Goal: Find specific page/section: Find specific page/section

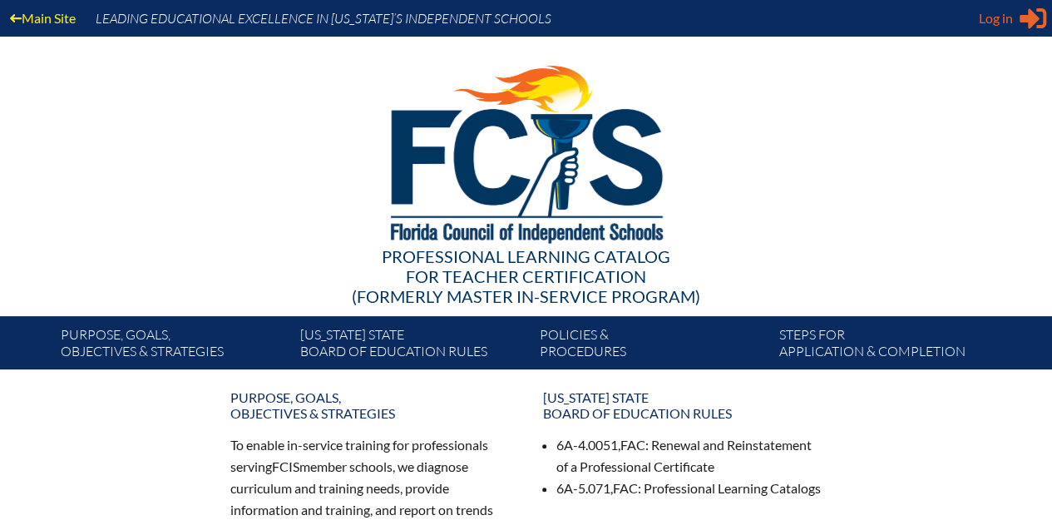
type input "JGarippa@ccsfl.org"
click at [1033, 13] on icon at bounding box center [1033, 18] width 27 height 21
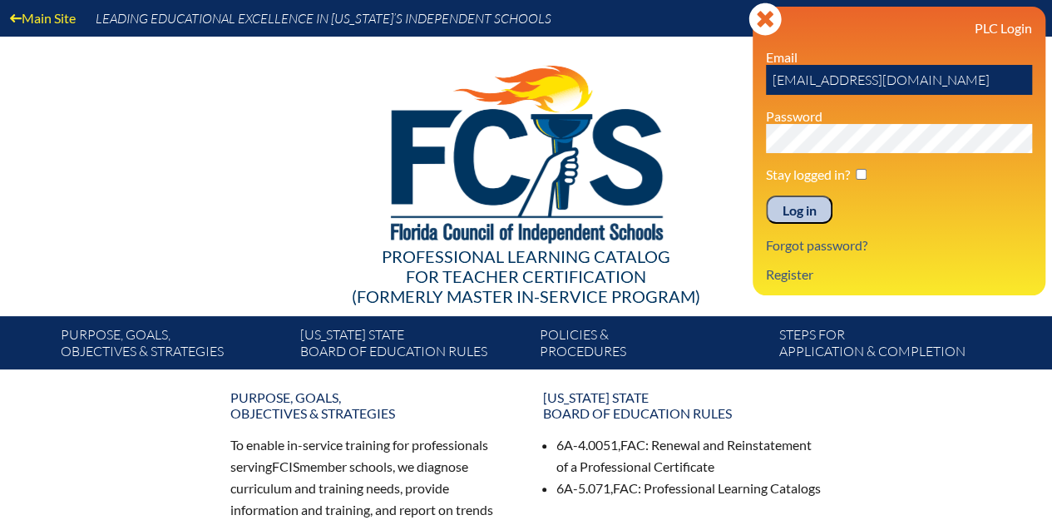
click at [789, 215] on input "Log in" at bounding box center [799, 209] width 67 height 28
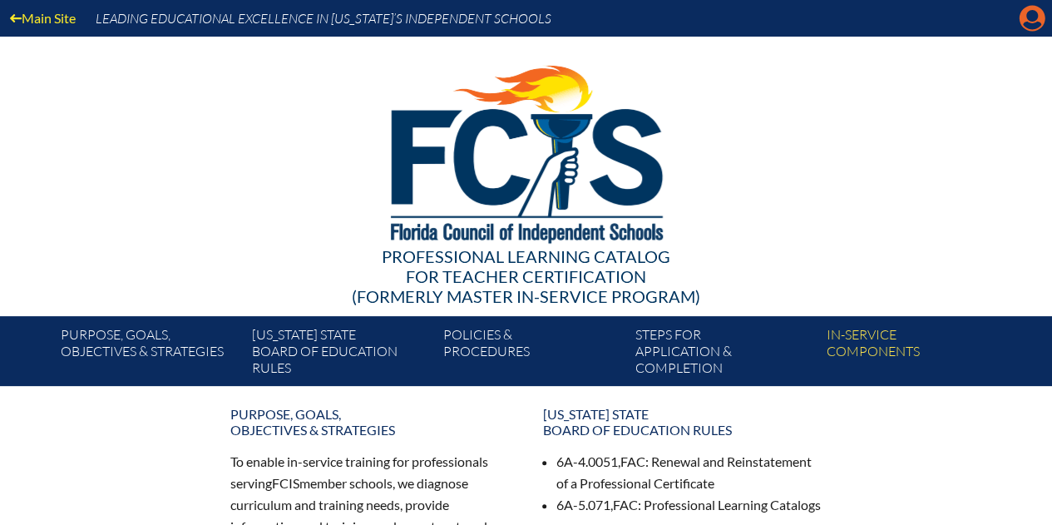
click at [1040, 18] on icon at bounding box center [1033, 19] width 26 height 26
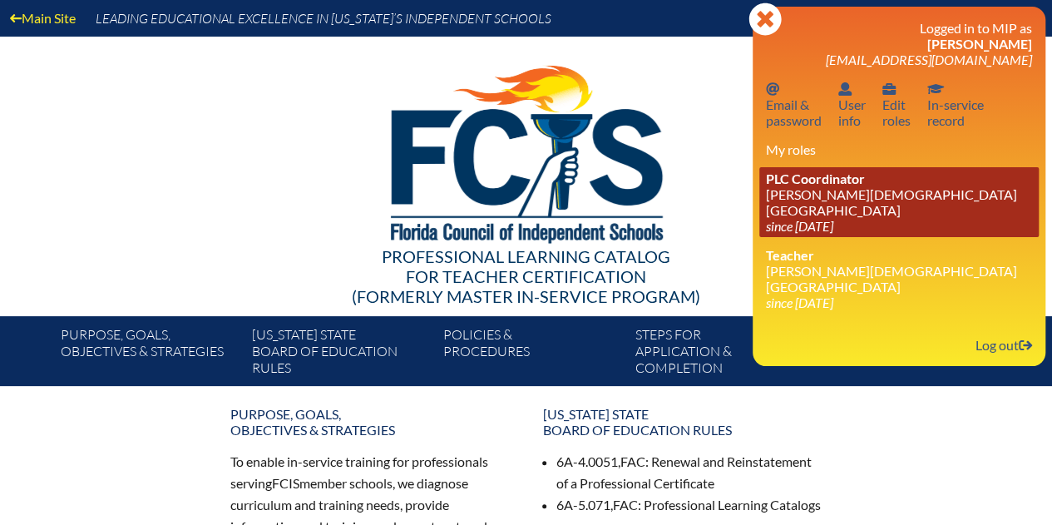
click at [827, 195] on link "PLC Coordinator Christ Church School since 2022 Sep 13" at bounding box center [898, 202] width 279 height 70
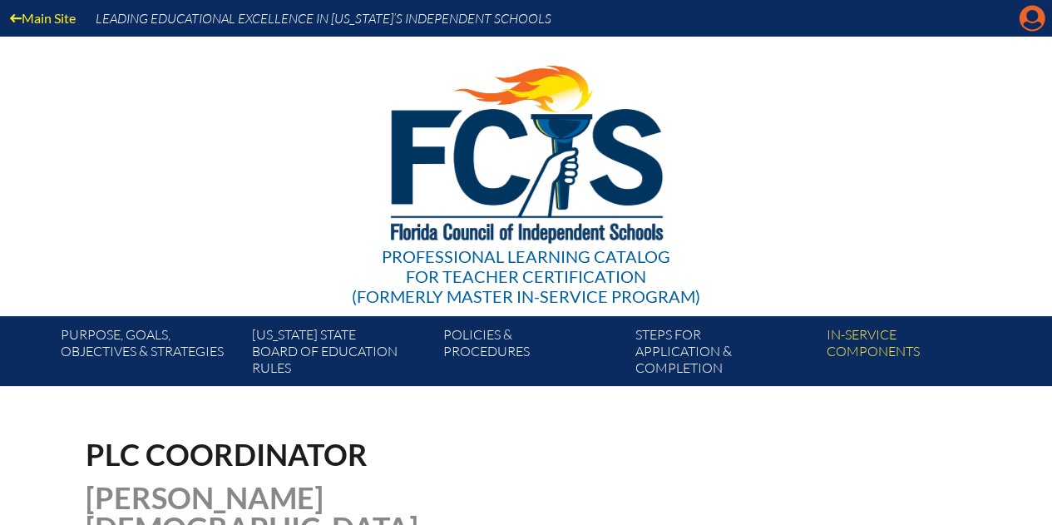
click at [1038, 27] on icon "Manage account" at bounding box center [1032, 18] width 27 height 27
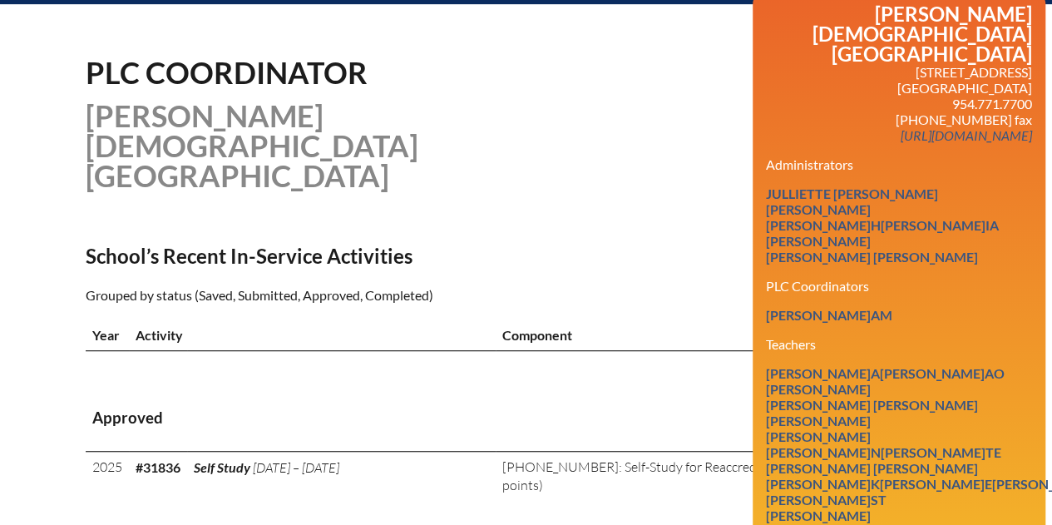
scroll to position [399, 0]
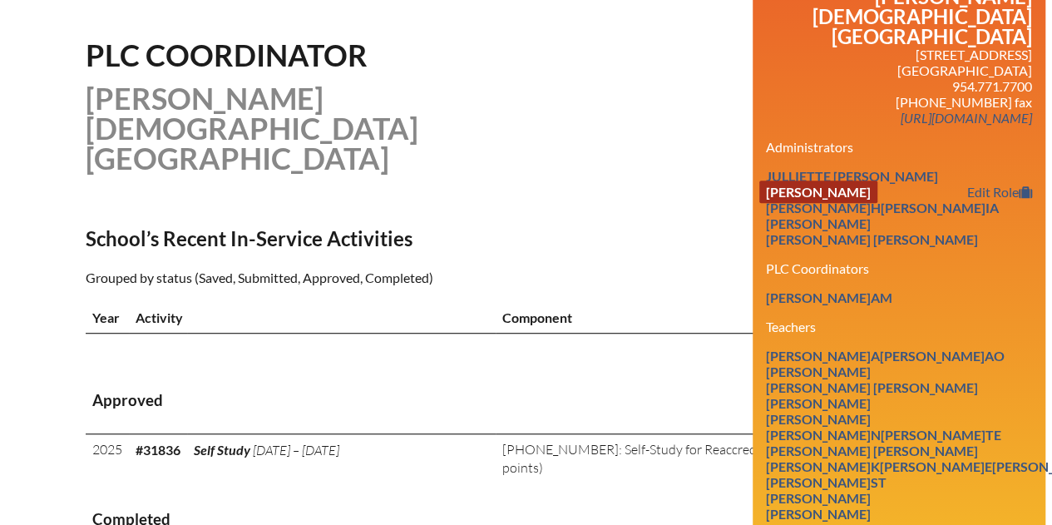
click at [870, 180] on link "[PERSON_NAME]" at bounding box center [818, 191] width 118 height 22
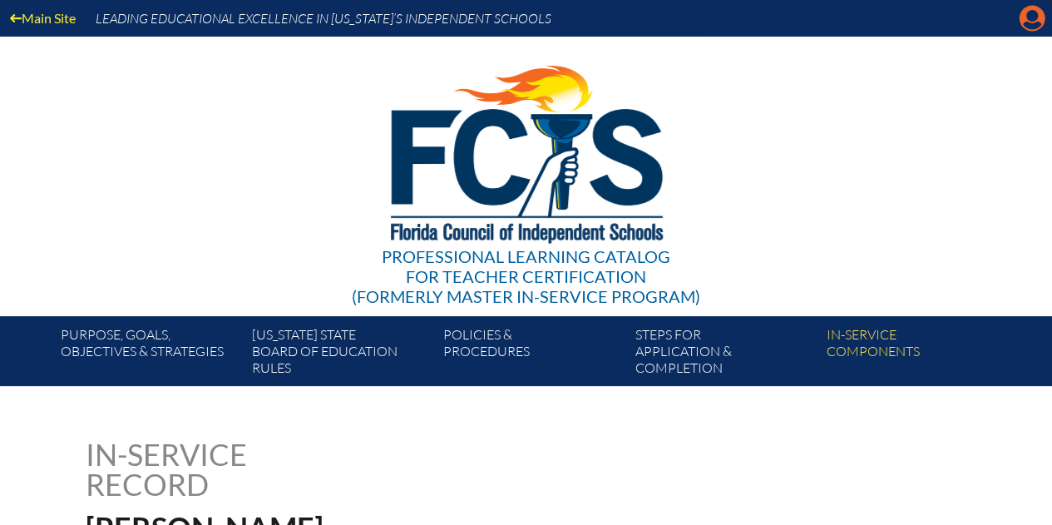
click at [1035, 22] on icon "Manage account" at bounding box center [1032, 18] width 27 height 27
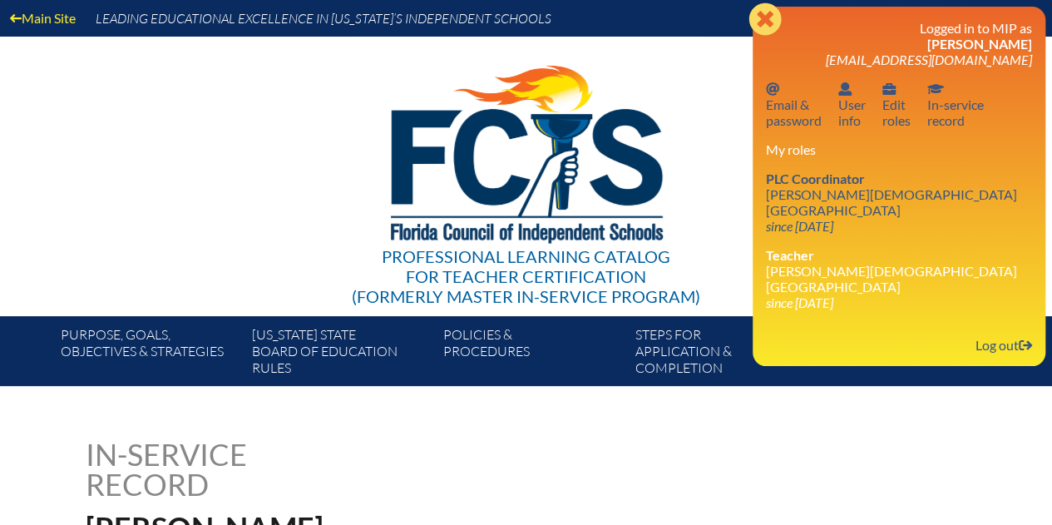
click at [758, 26] on icon "Close" at bounding box center [764, 18] width 33 height 33
click at [758, 26] on div "Main Site Leading Educational Excellence in Florida’s Independent Schools Profe…" at bounding box center [526, 193] width 1052 height 386
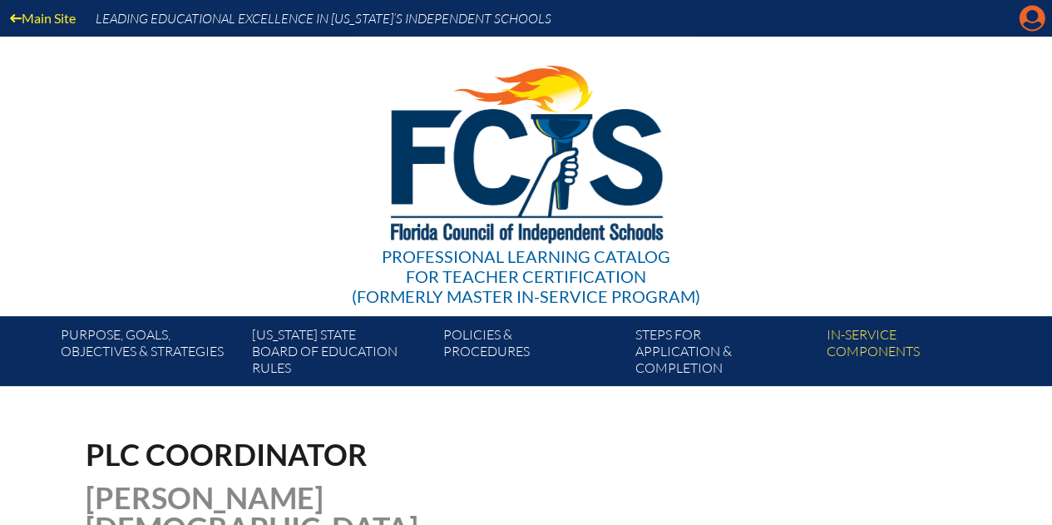
click at [1034, 16] on icon "Manage account" at bounding box center [1032, 18] width 27 height 27
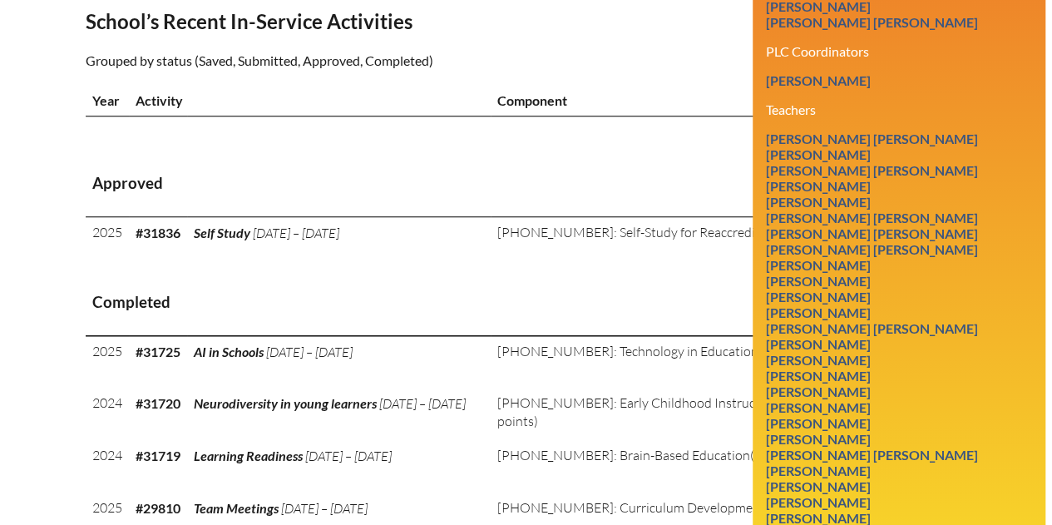
scroll to position [619, 0]
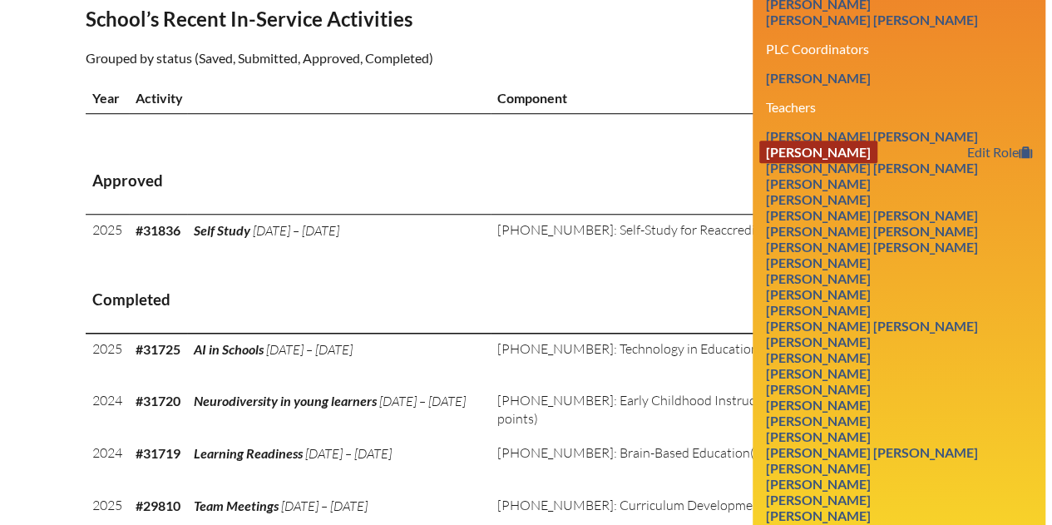
click at [860, 141] on link "[PERSON_NAME]" at bounding box center [818, 152] width 118 height 22
